Goal: Task Accomplishment & Management: Manage account settings

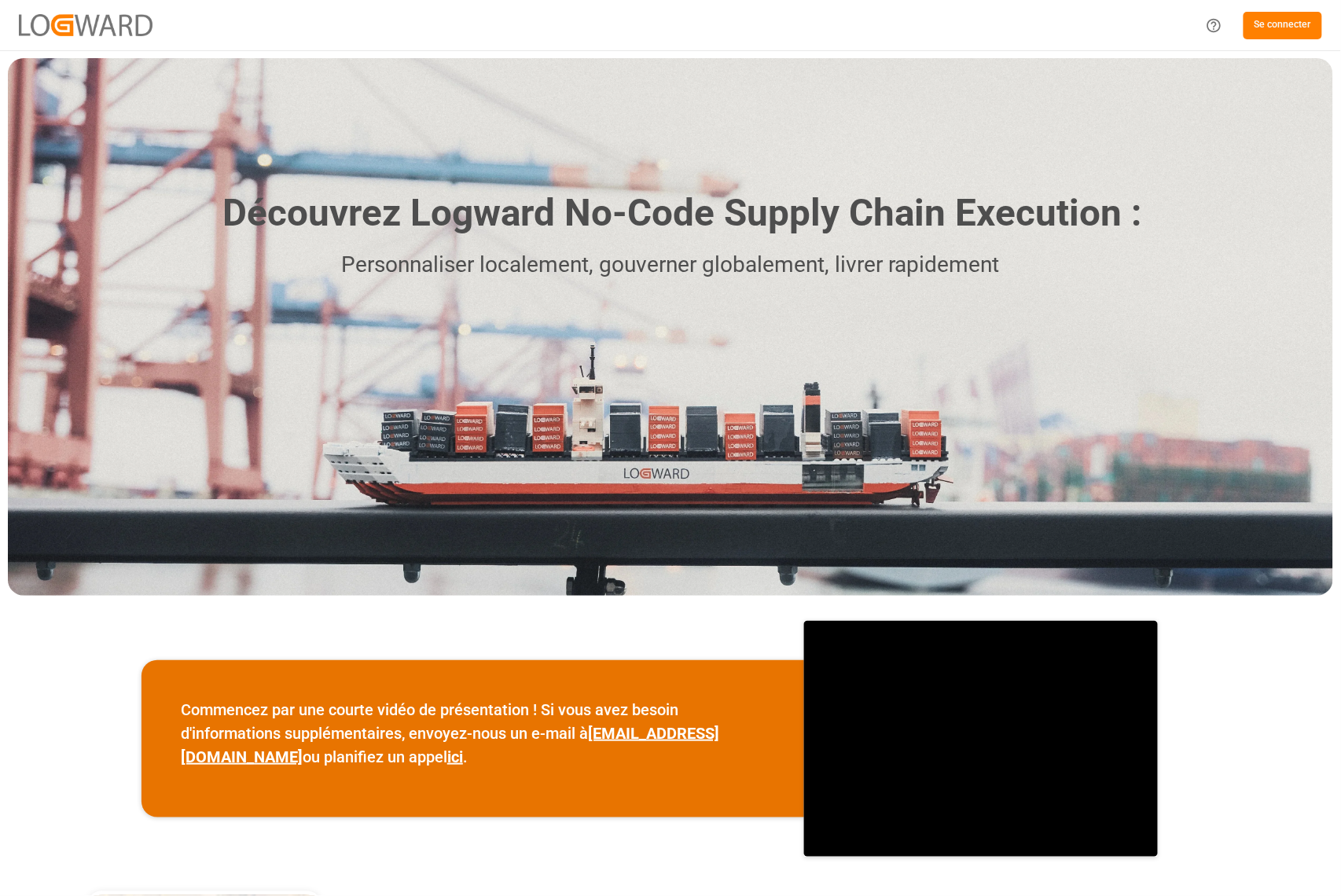
click at [400, 333] on div "Découvrez Logward No-Code Supply Chain Execution : Personnaliser localement, go…" at bounding box center [670, 327] width 1326 height 538
click at [1258, 24] on font "Se connecter" at bounding box center [1283, 24] width 56 height 11
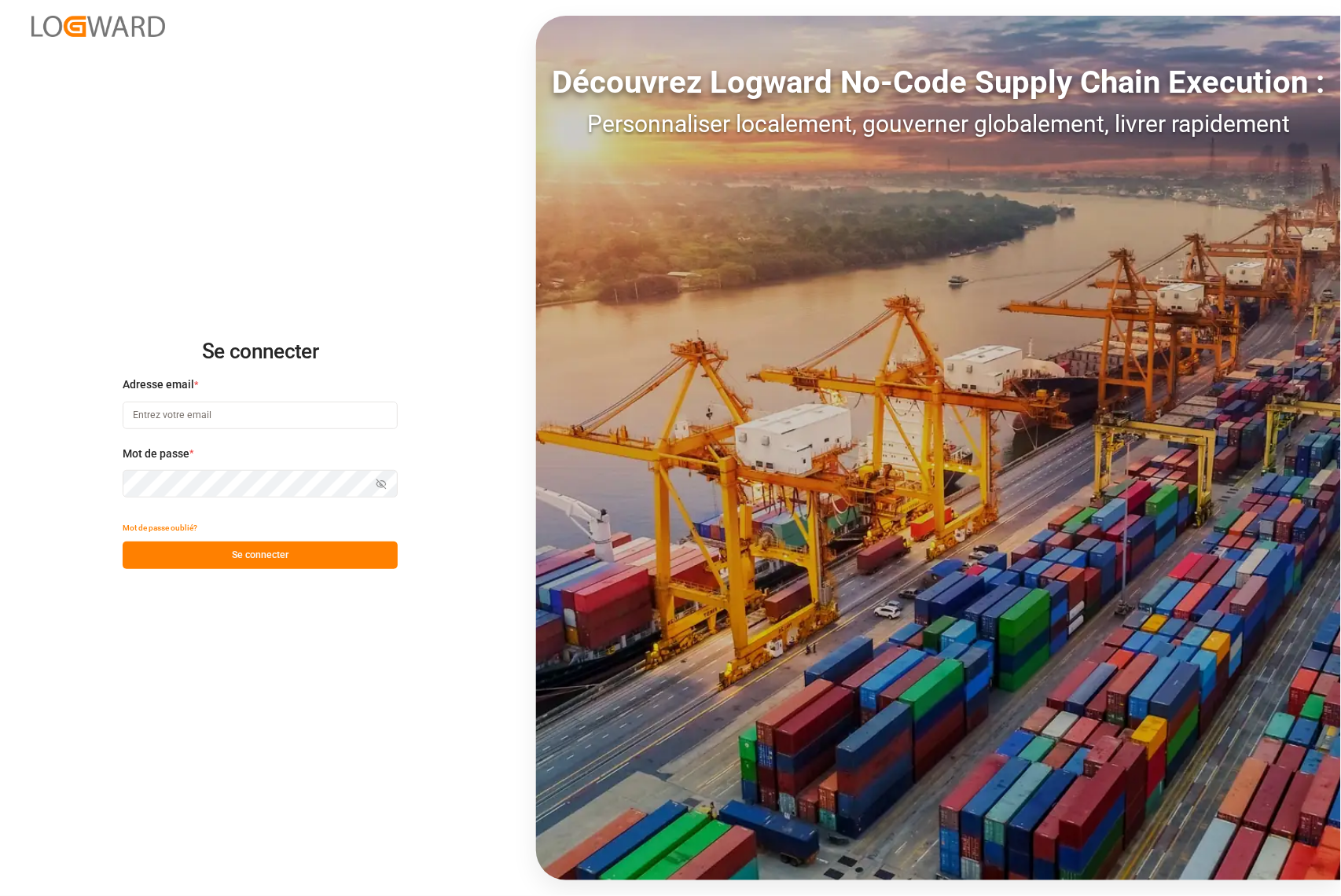
type input "[PERSON_NAME][EMAIL_ADDRESS][PERSON_NAME][DOMAIN_NAME]"
click at [271, 546] on button "Se connecter" at bounding box center [259, 555] width 275 height 28
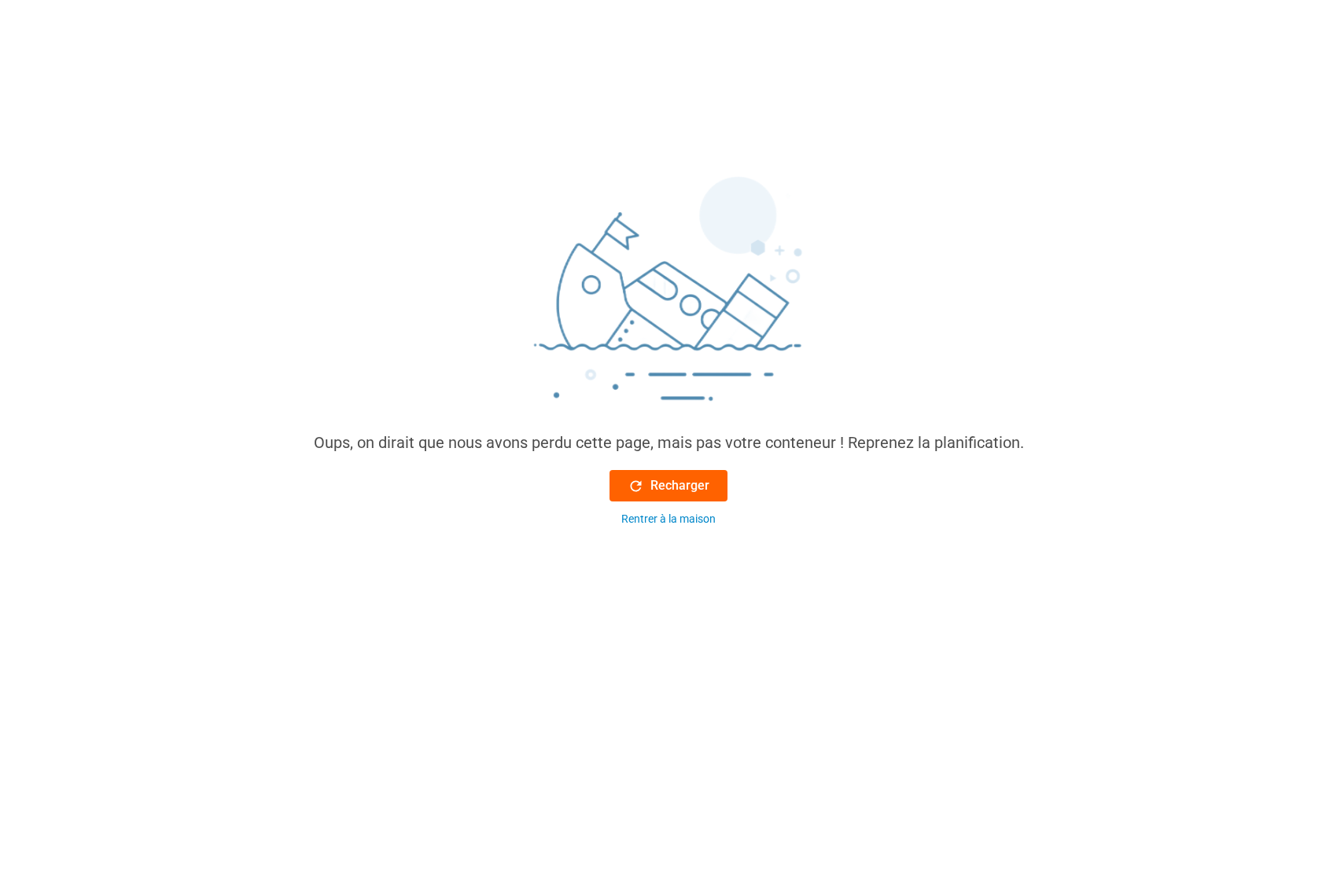
click at [623, 475] on button "Recharger" at bounding box center [668, 485] width 118 height 32
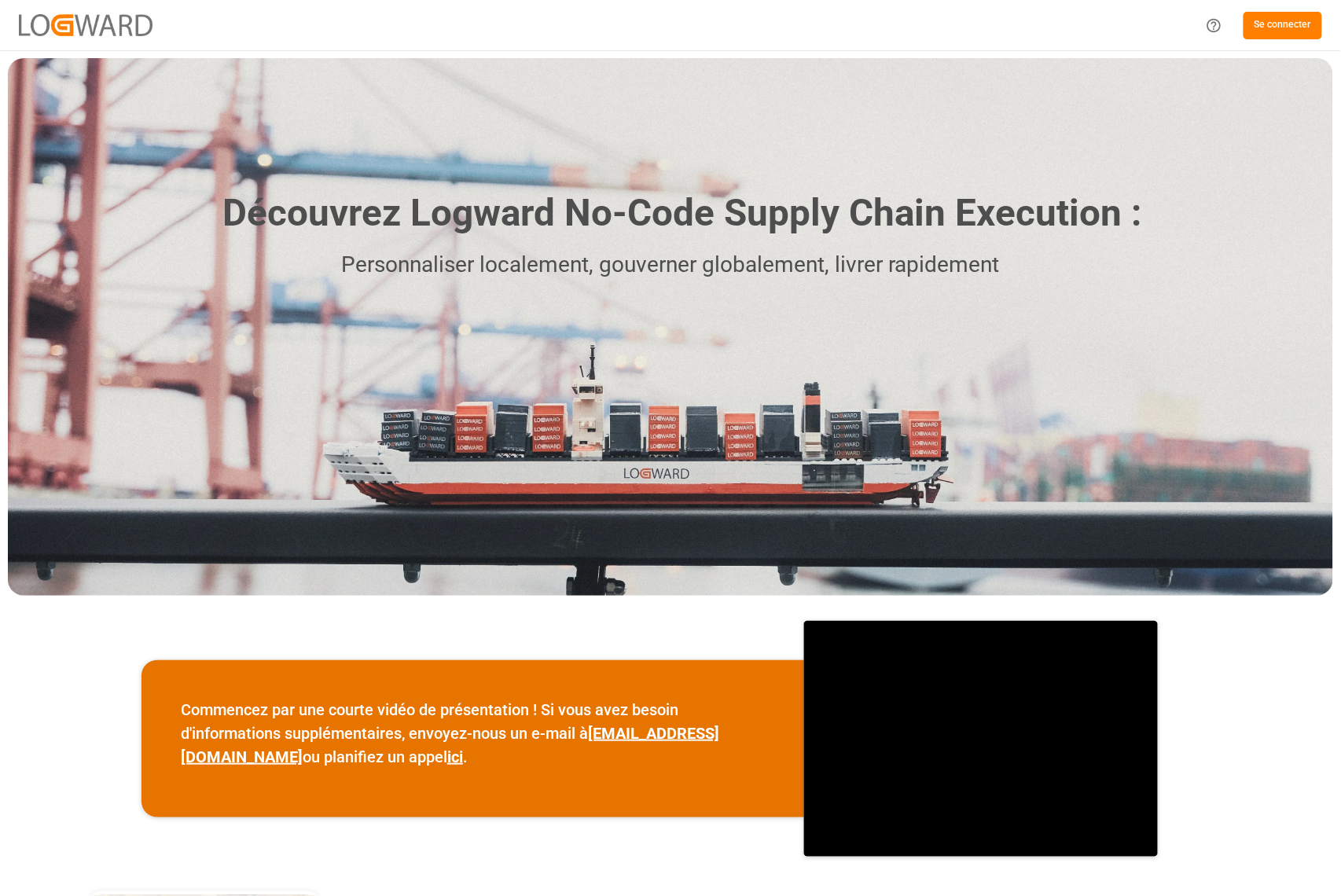
click at [1270, 27] on font "Se connecter" at bounding box center [1283, 24] width 56 height 11
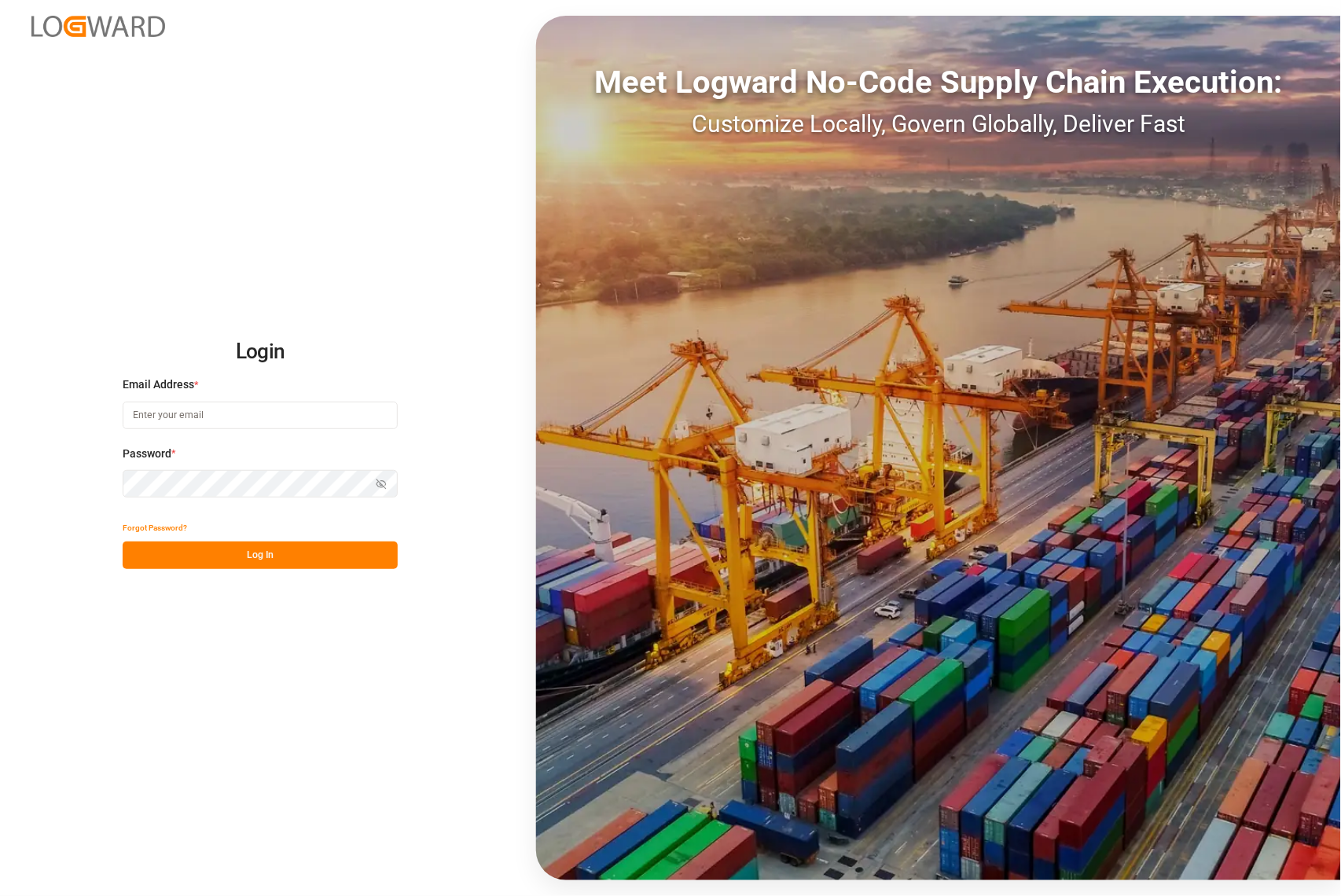
type input "[PERSON_NAME][EMAIL_ADDRESS][PERSON_NAME][DOMAIN_NAME]"
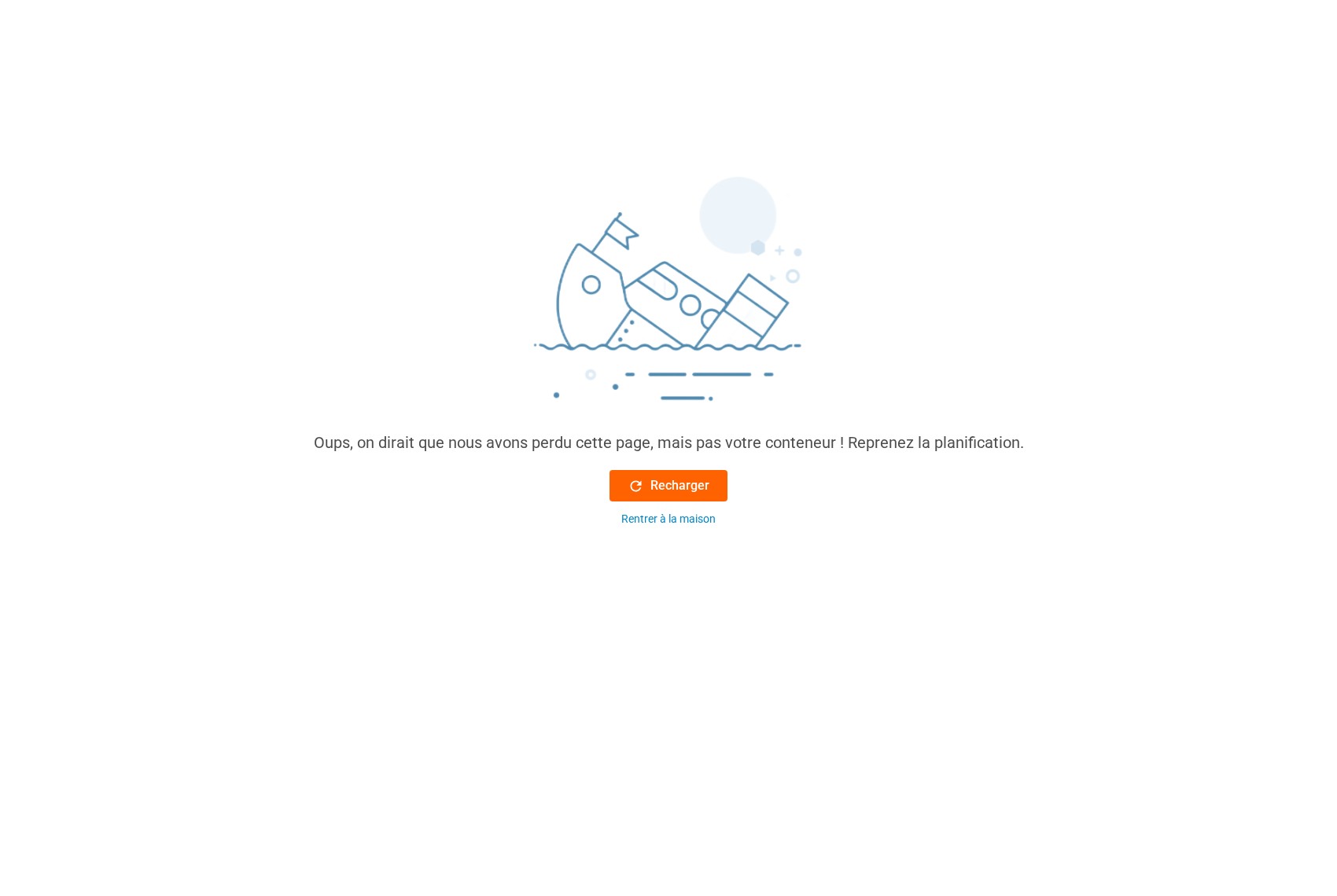
click at [653, 492] on font "Recharger" at bounding box center [680, 485] width 59 height 15
